Goal: Navigation & Orientation: Understand site structure

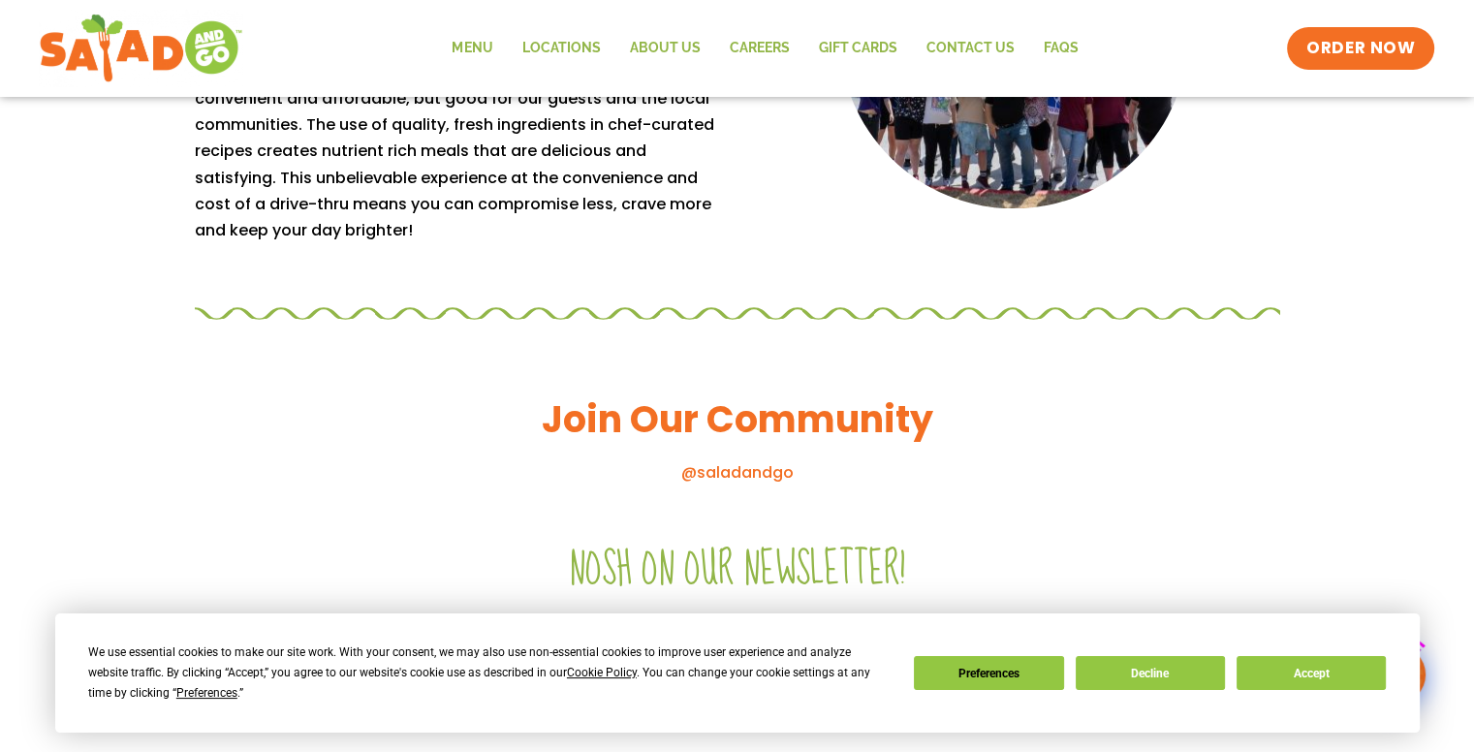
scroll to position [2209, 0]
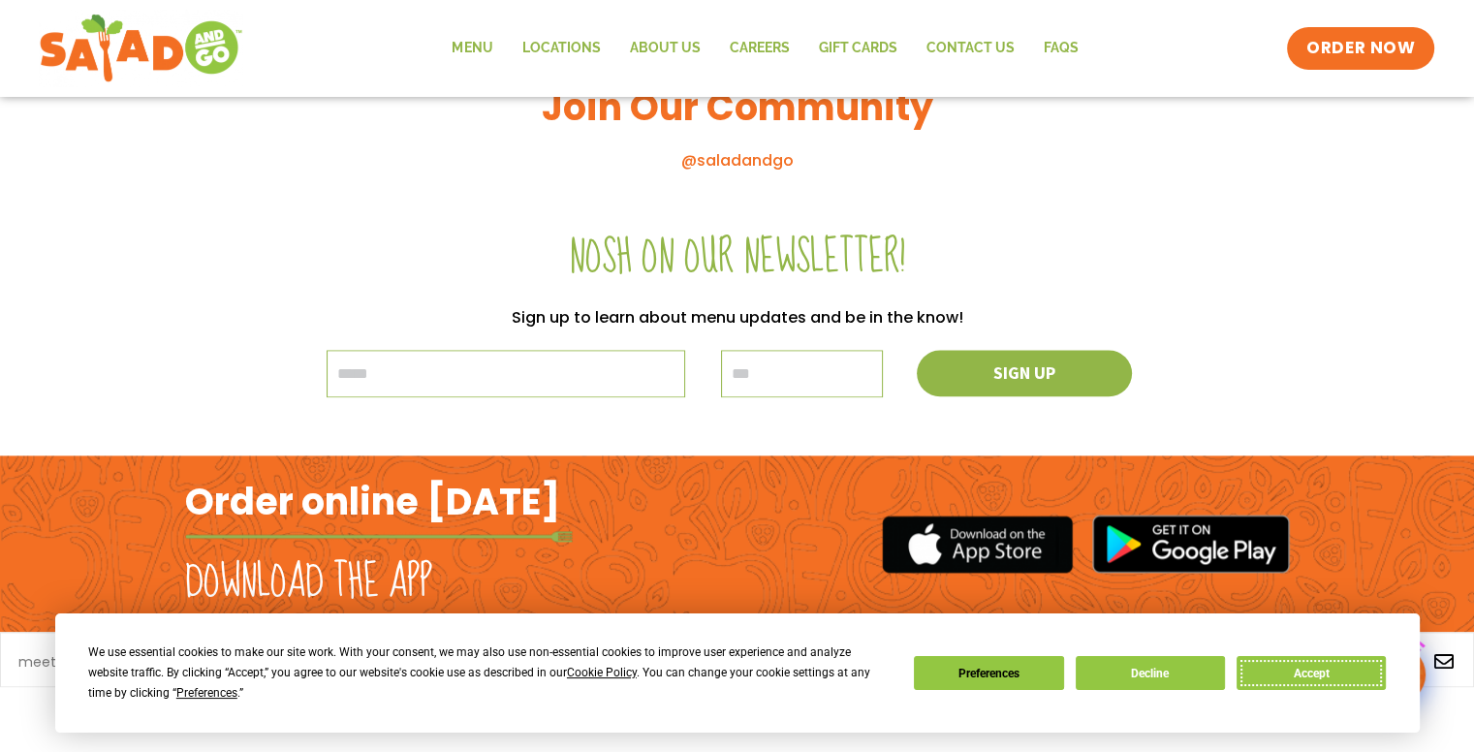
click at [1318, 660] on button "Accept" at bounding box center [1311, 673] width 149 height 34
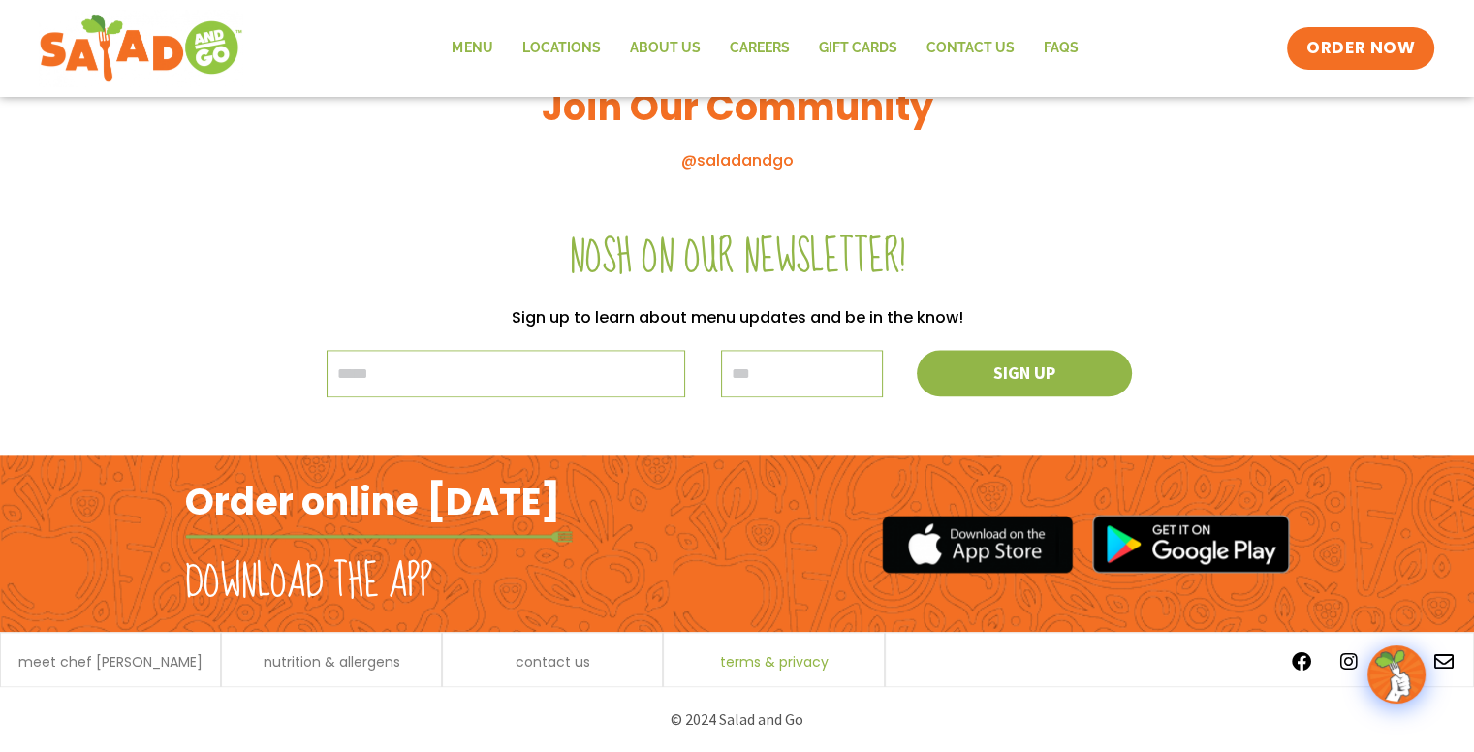
click at [777, 659] on span "terms & privacy" at bounding box center [773, 662] width 109 height 14
click at [655, 52] on link "About Us" at bounding box center [664, 48] width 100 height 45
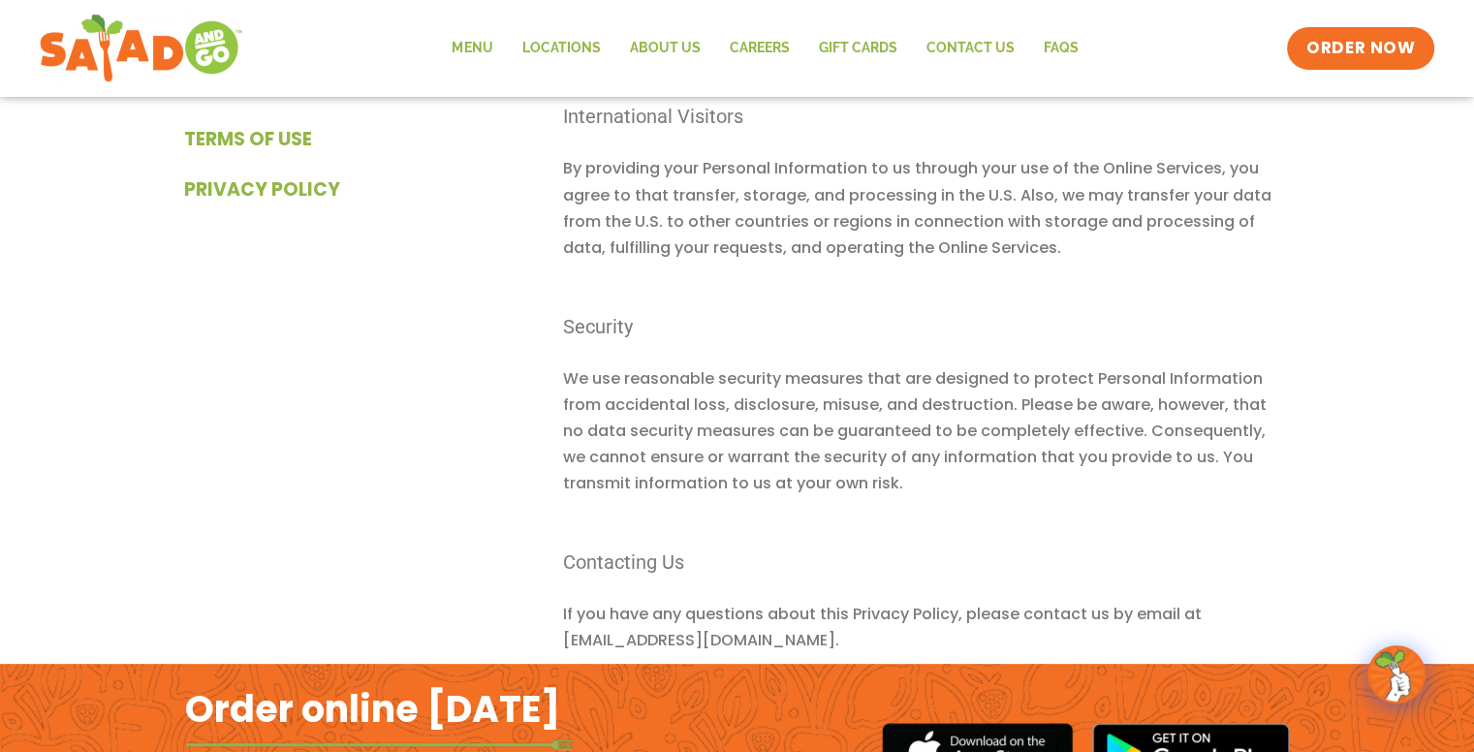
scroll to position [15268, 0]
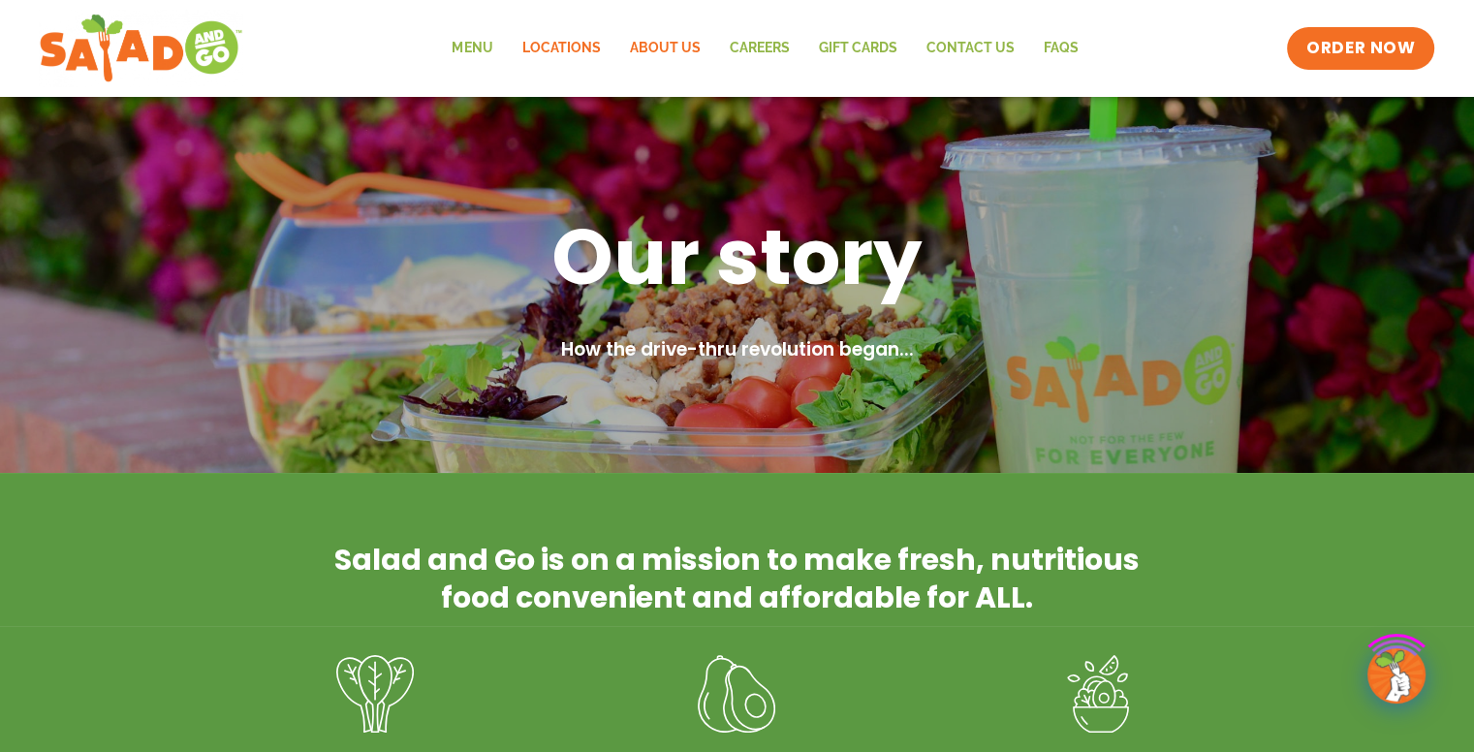
click at [589, 55] on link "Locations" at bounding box center [561, 48] width 108 height 45
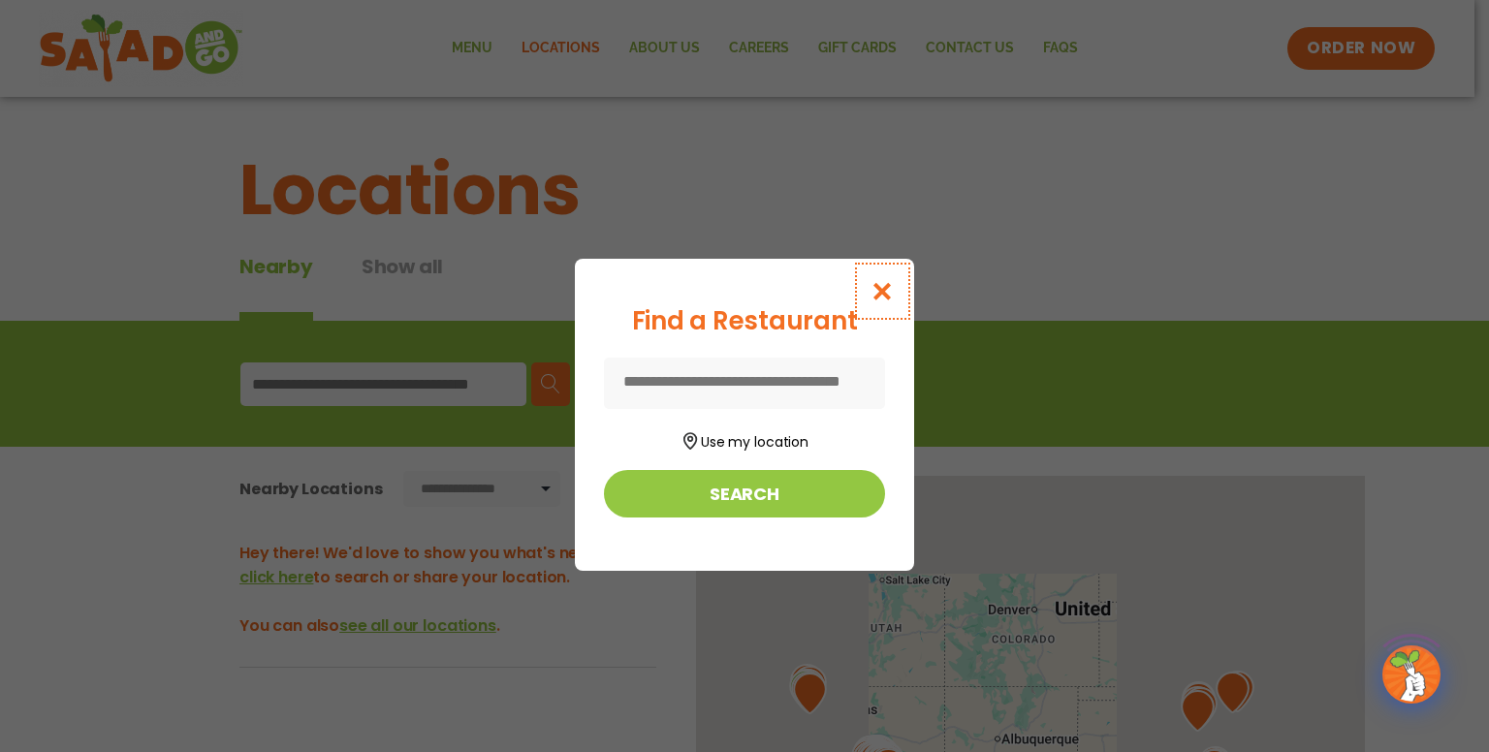
click at [891, 297] on icon "Close modal" at bounding box center [882, 291] width 24 height 20
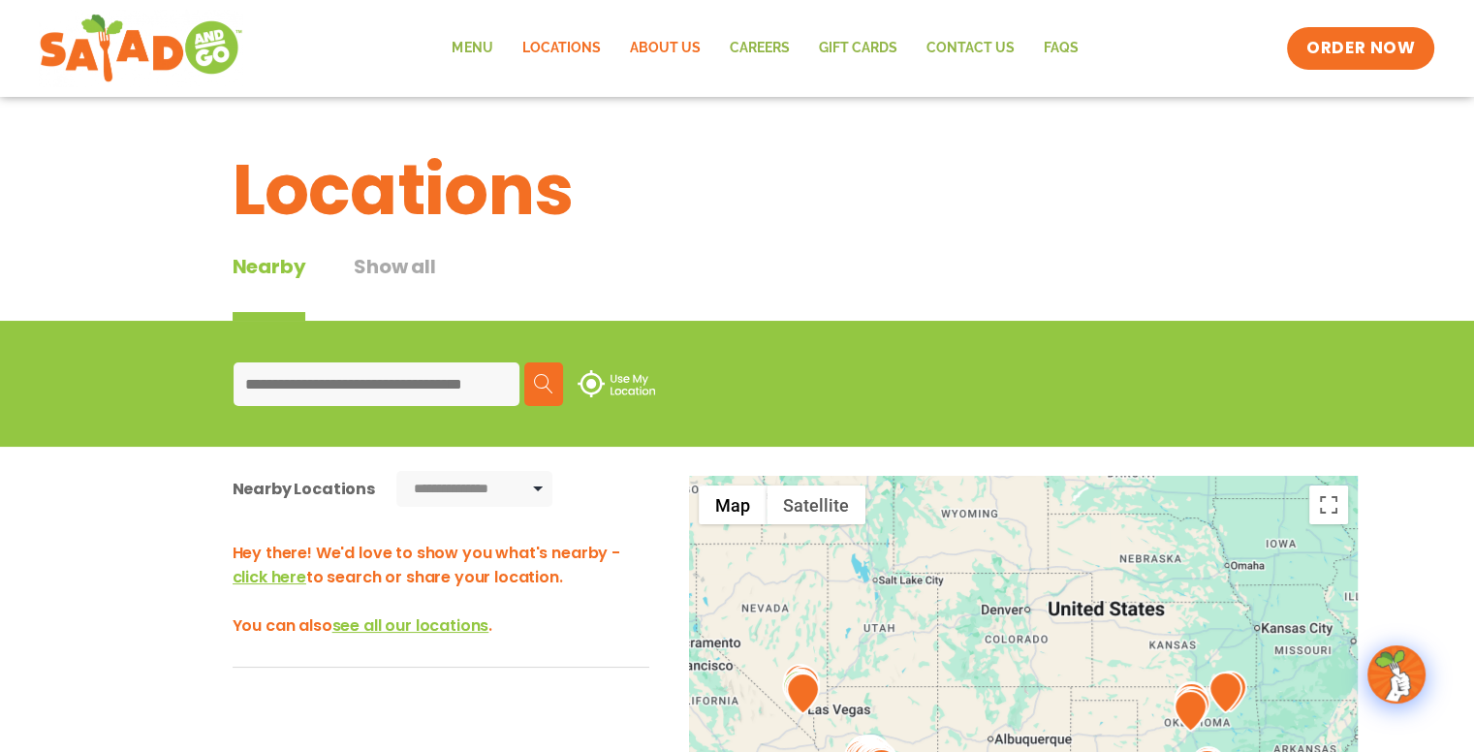
click at [690, 47] on link "About Us" at bounding box center [664, 48] width 100 height 45
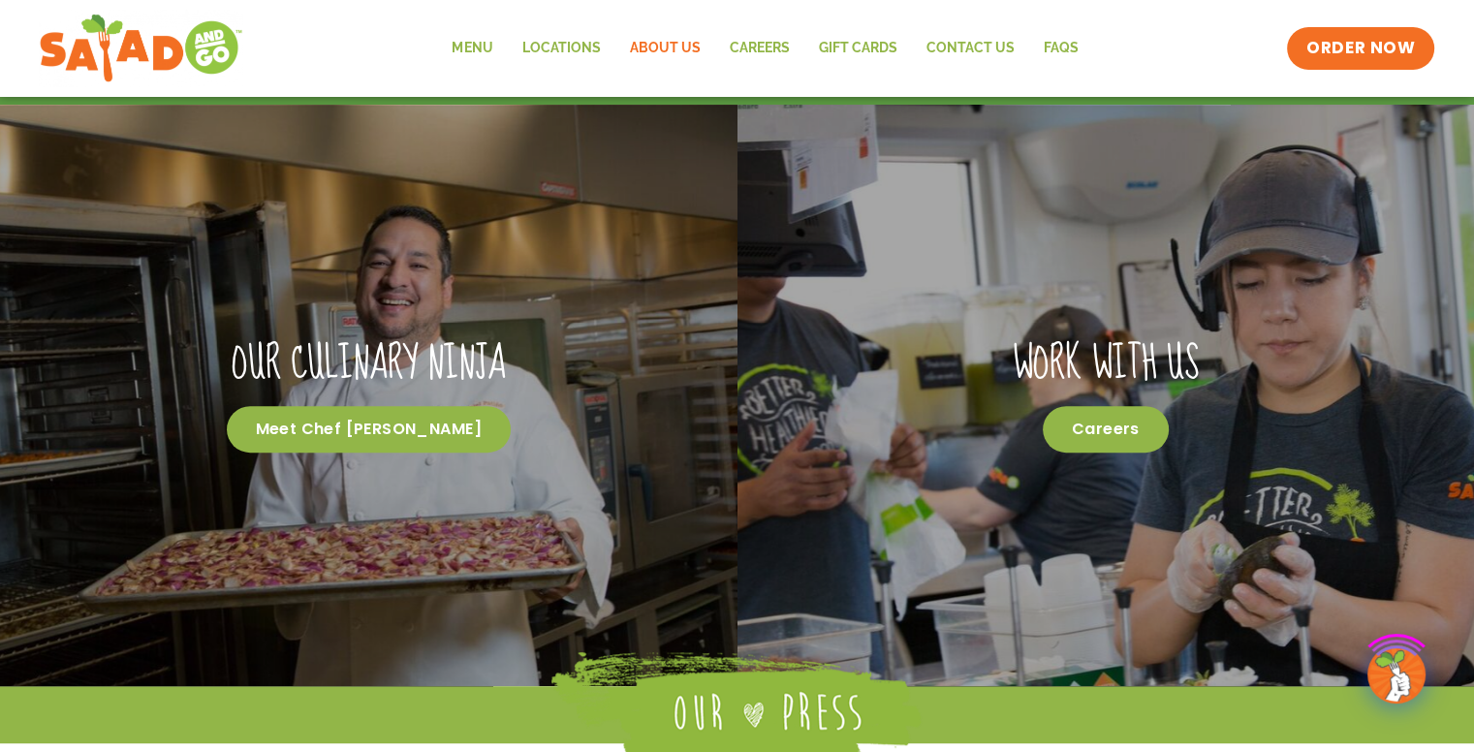
scroll to position [1357, 0]
